Goal: Information Seeking & Learning: Learn about a topic

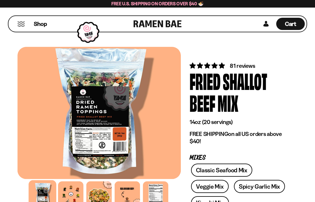
click at [22, 20] on div "Shop" at bounding box center [71, 24] width 123 height 16
click at [19, 26] on button "Mobile Menu Trigger" at bounding box center [21, 24] width 8 height 5
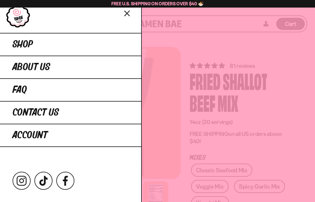
click at [87, 91] on link "FAQ" at bounding box center [70, 89] width 141 height 23
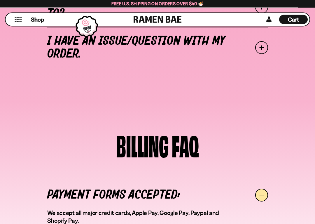
scroll to position [343, 0]
click at [264, 48] on span at bounding box center [261, 47] width 13 height 13
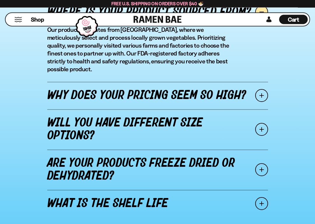
click at [261, 89] on span at bounding box center [261, 95] width 13 height 13
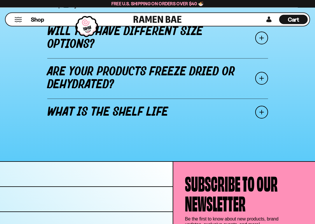
scroll to position [802, 0]
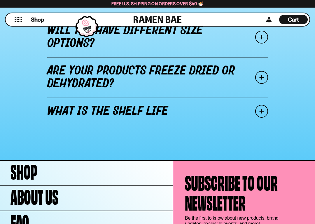
click at [262, 109] on span at bounding box center [261, 111] width 13 height 13
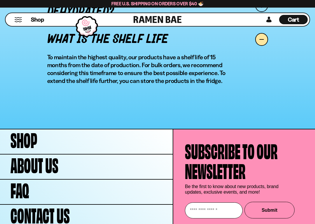
click at [88, 169] on link "About Us" at bounding box center [86, 166] width 173 height 24
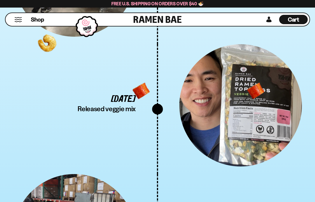
scroll to position [1805, 0]
